Goal: Check status

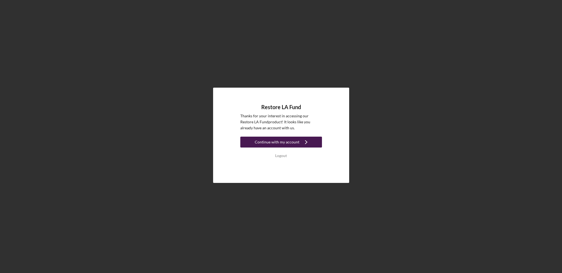
click at [293, 141] on div "Continue with my account" at bounding box center [277, 142] width 45 height 11
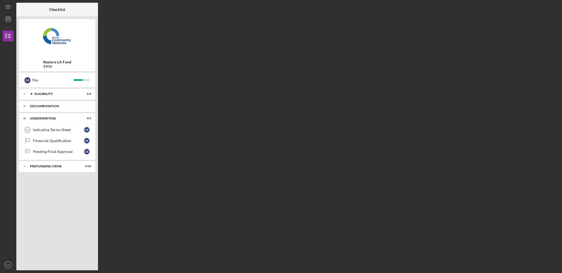
click at [50, 109] on div "Icon/Expander Documentation 10 / 10" at bounding box center [57, 106] width 76 height 11
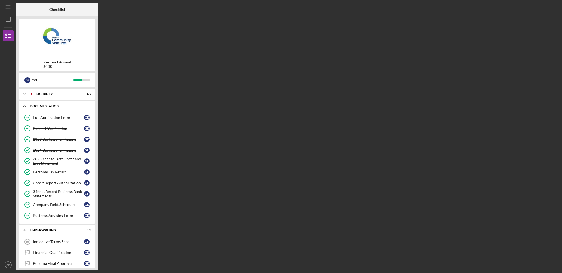
click at [50, 109] on div "Icon/Expander Documentation 10 / 10" at bounding box center [57, 106] width 76 height 11
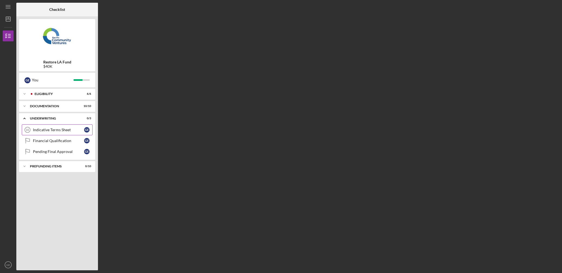
click at [50, 129] on div "Indicative Terms Sheet" at bounding box center [58, 130] width 51 height 4
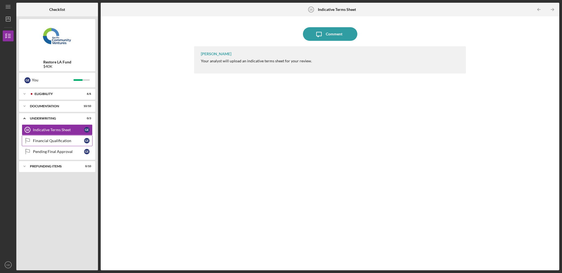
click at [55, 140] on div "Financial Qualification" at bounding box center [58, 141] width 51 height 4
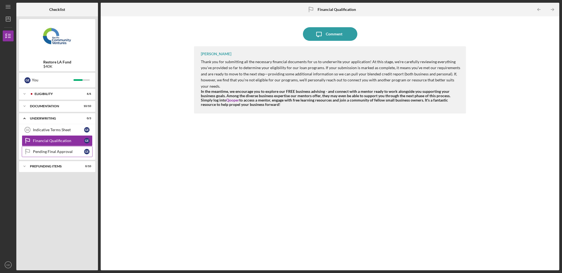
click at [54, 149] on link "Pending Final Approval Pending Final Approval G E" at bounding box center [57, 151] width 71 height 11
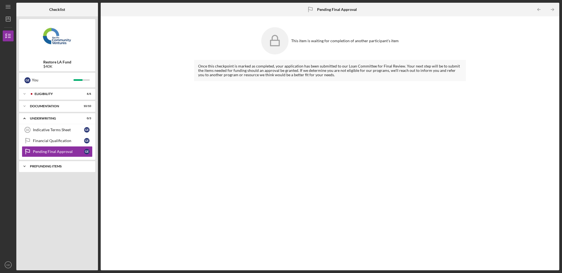
click at [51, 166] on div "Prefunding Items" at bounding box center [59, 166] width 59 height 3
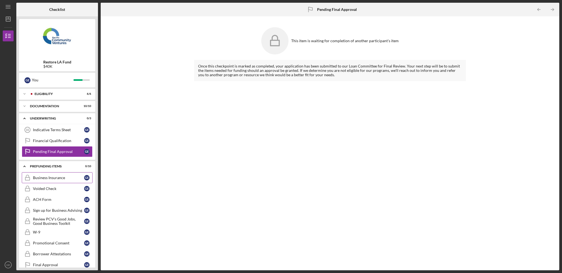
click at [47, 176] on div "Business Insurance" at bounding box center [58, 178] width 51 height 4
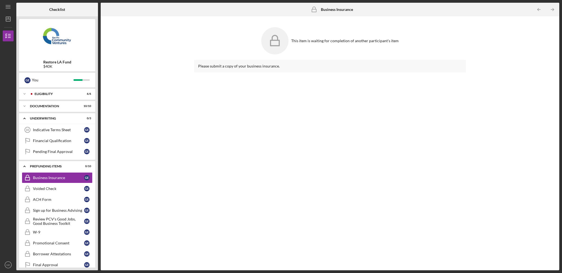
click at [278, 47] on icon at bounding box center [274, 40] width 27 height 27
